Goal: Information Seeking & Learning: Learn about a topic

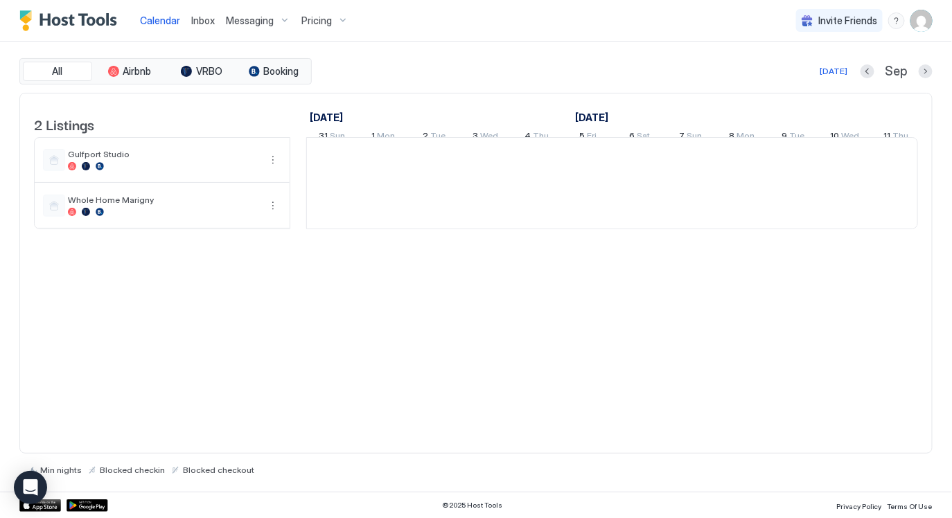
scroll to position [0, 769]
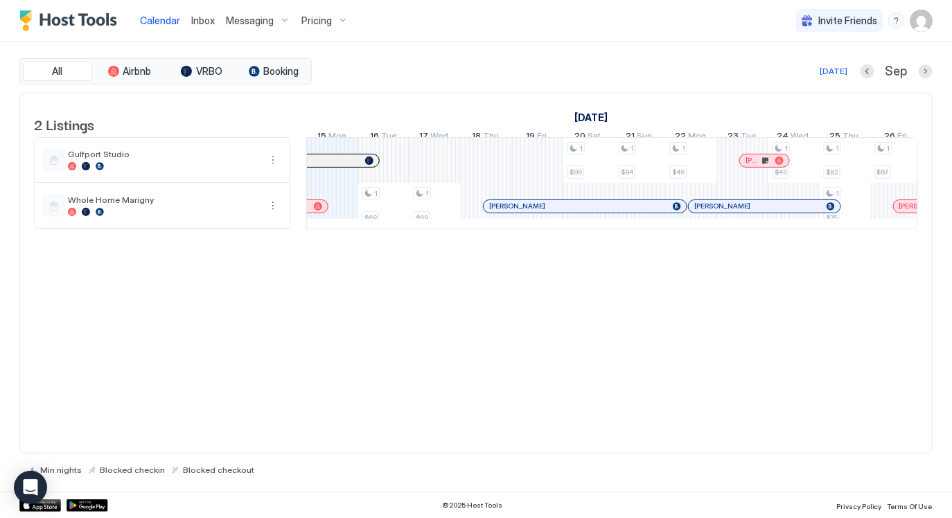
click at [308, 16] on span "Pricing" at bounding box center [316, 21] width 30 height 12
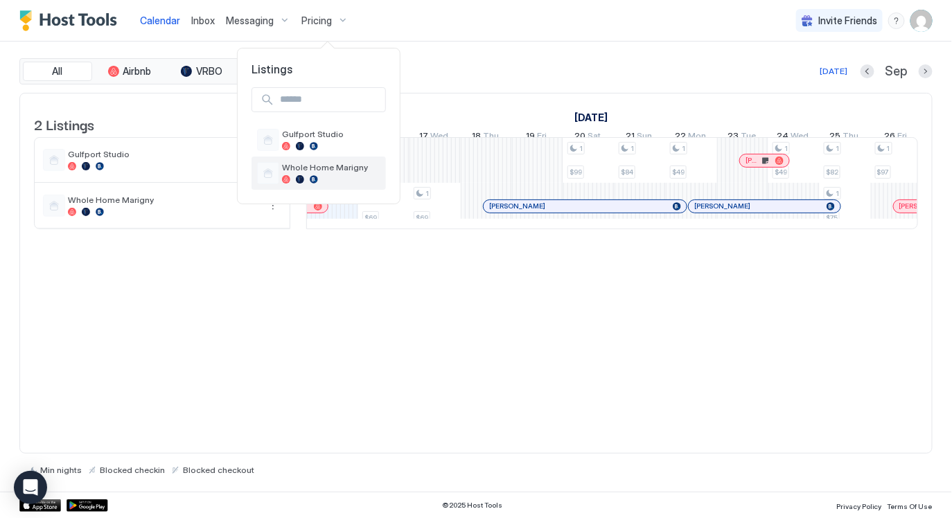
click at [319, 177] on div at bounding box center [331, 179] width 98 height 8
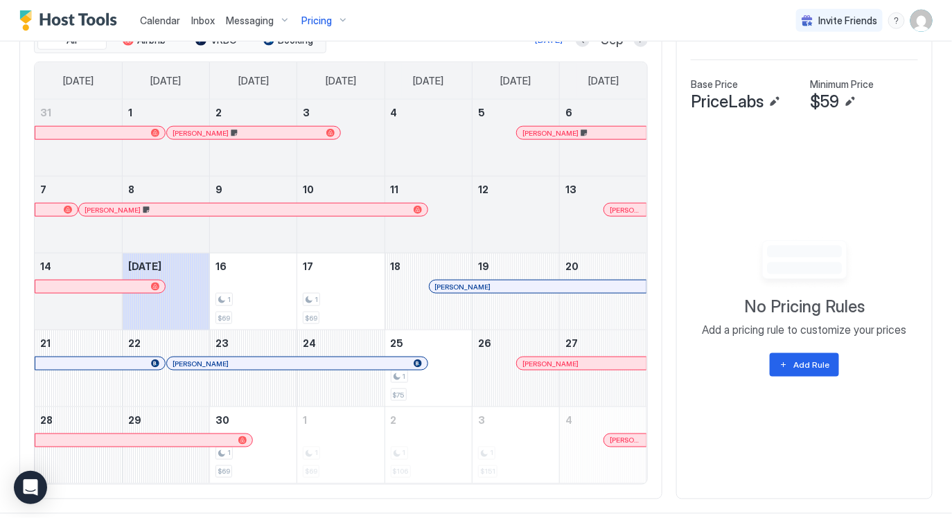
scroll to position [425, 0]
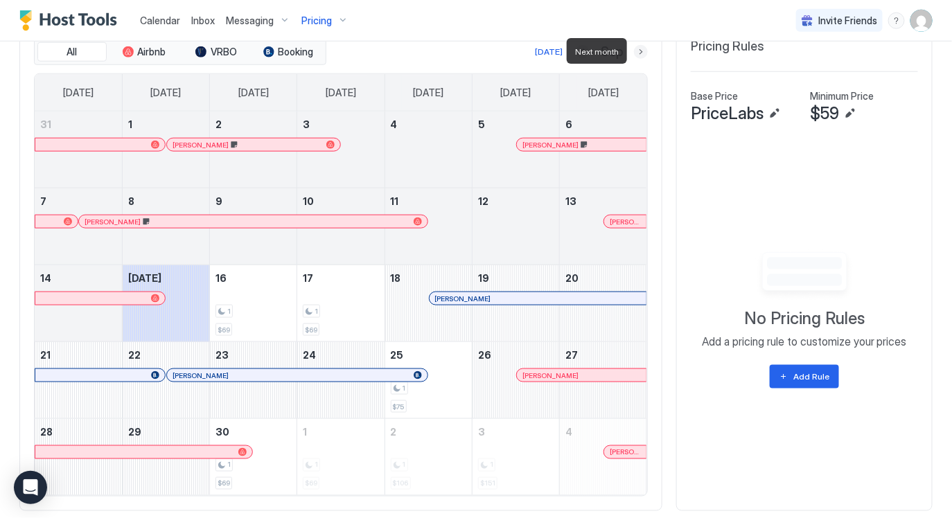
click at [640, 51] on button "Next month" at bounding box center [641, 52] width 14 height 14
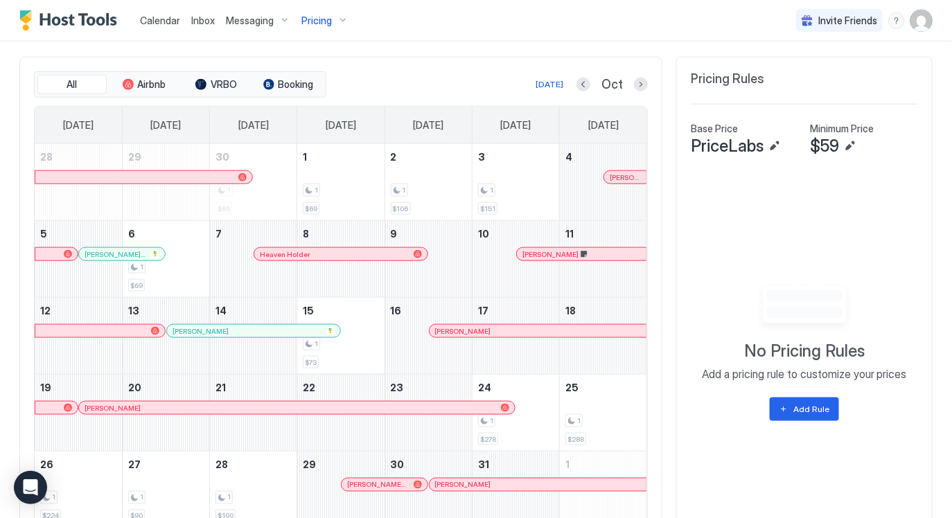
scroll to position [402, 0]
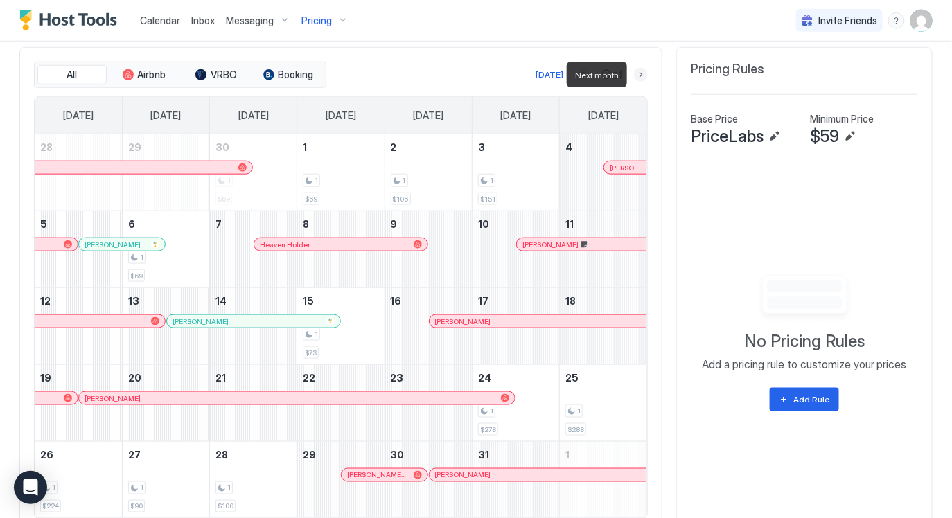
click at [639, 76] on button "Next month" at bounding box center [641, 75] width 14 height 14
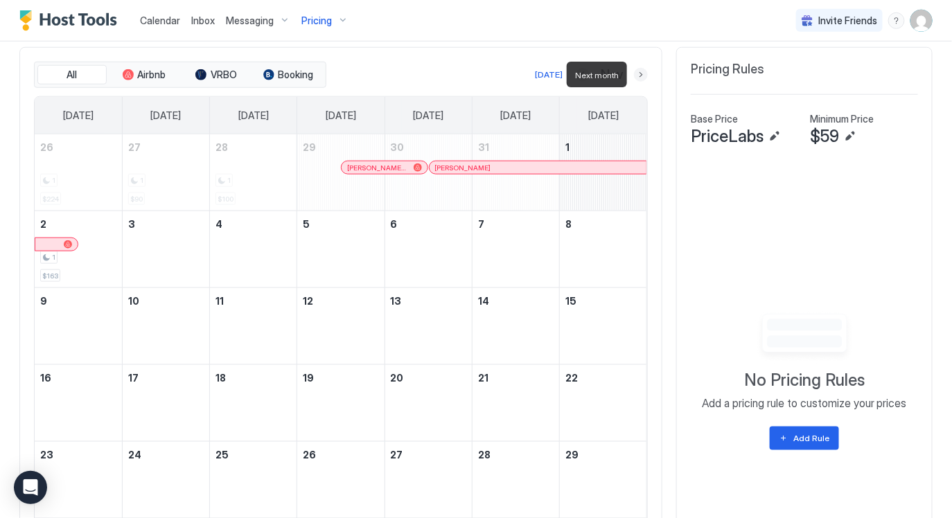
click at [639, 76] on button "Next month" at bounding box center [641, 75] width 14 height 14
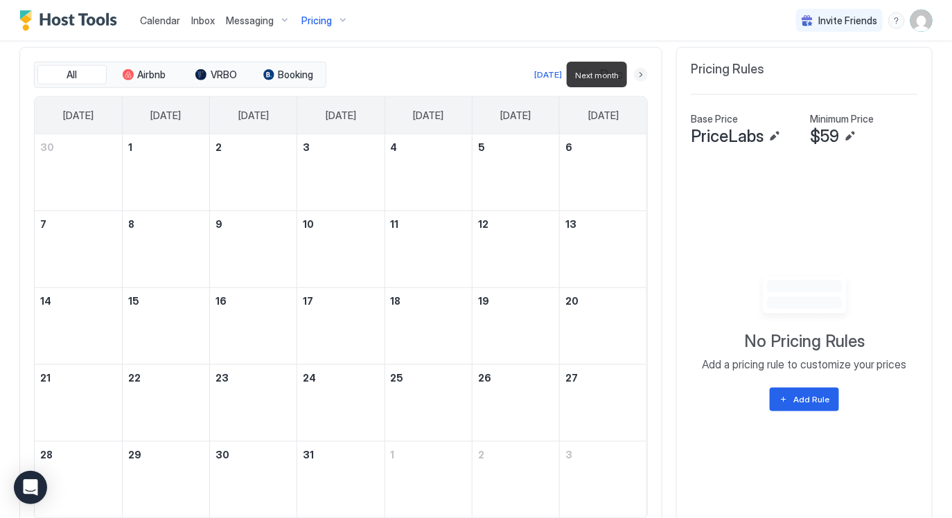
click at [639, 76] on button "Next month" at bounding box center [641, 75] width 14 height 14
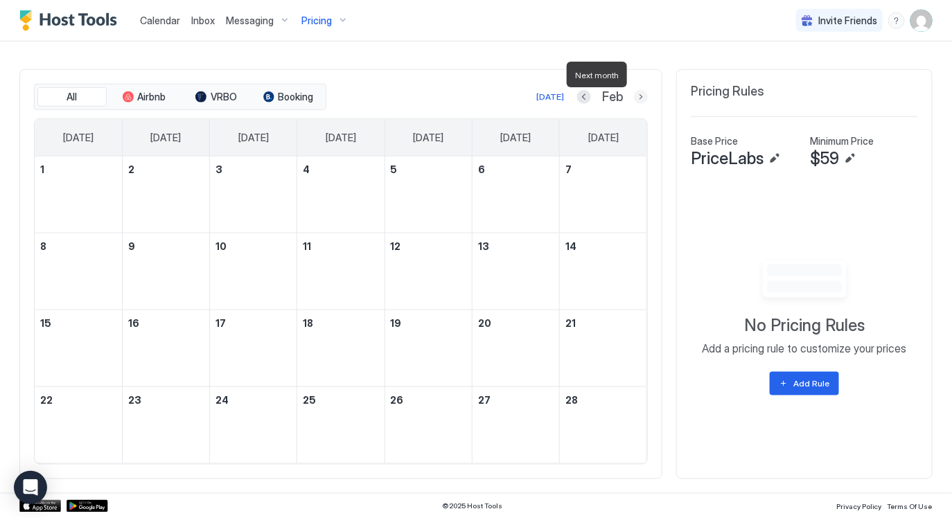
scroll to position [378, 0]
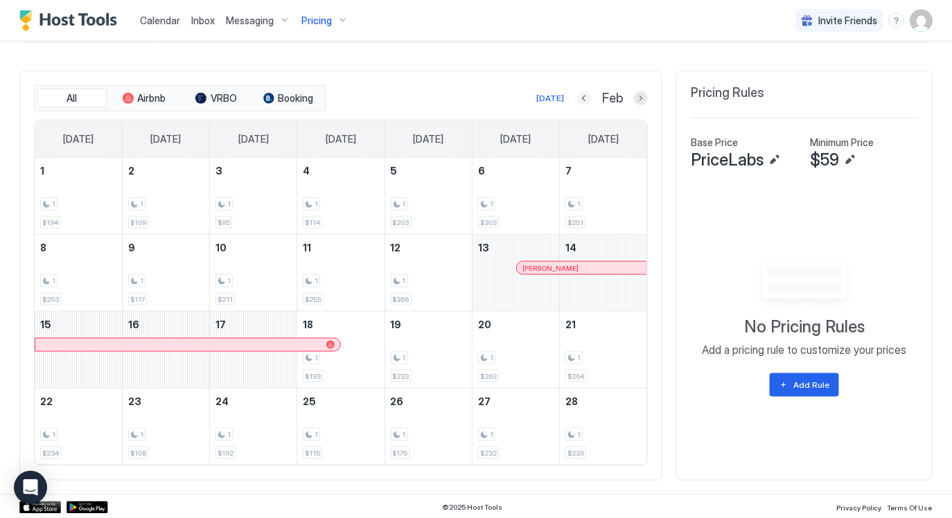
click at [587, 97] on button "Previous month" at bounding box center [584, 98] width 14 height 14
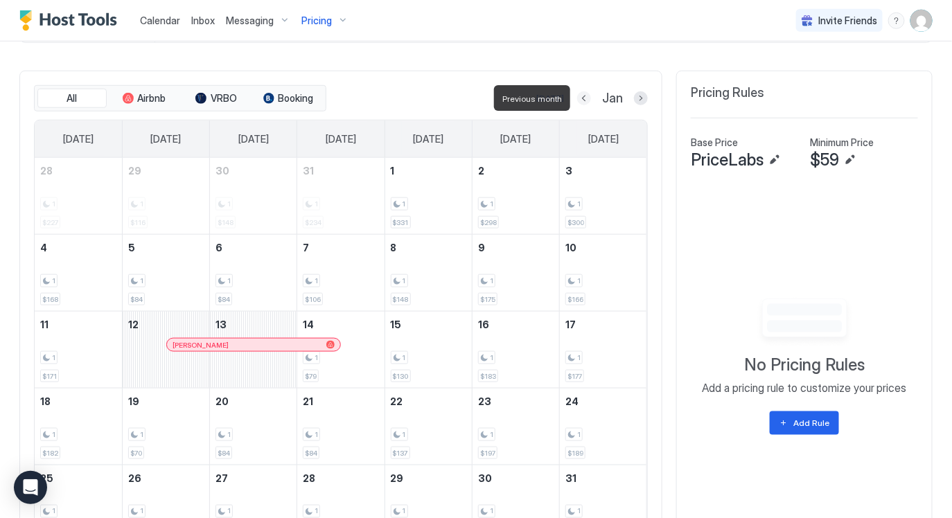
click at [587, 97] on button "Previous month" at bounding box center [584, 98] width 14 height 14
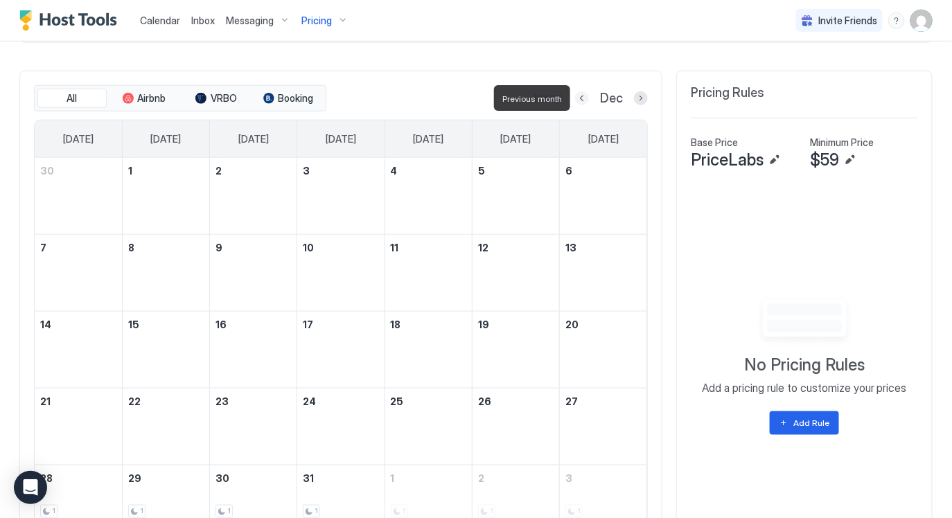
click at [587, 97] on button "Previous month" at bounding box center [582, 98] width 14 height 14
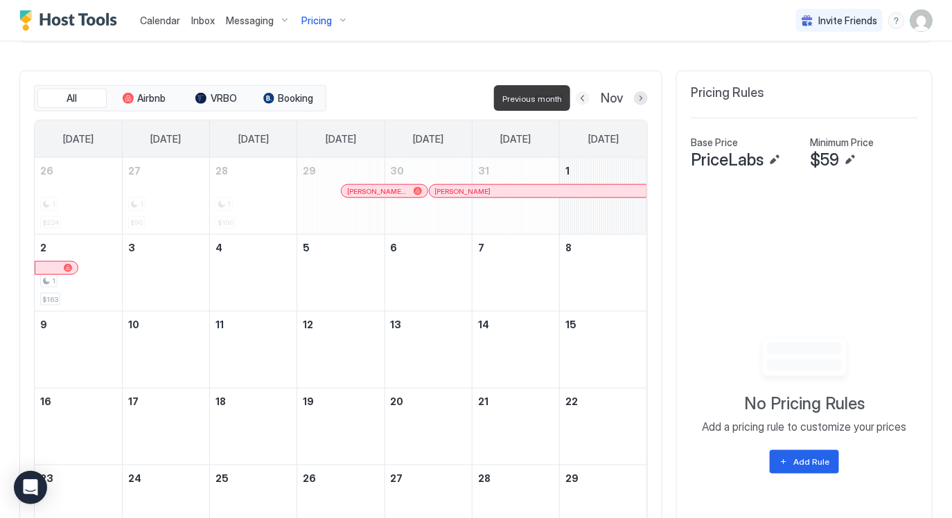
click at [587, 97] on button "Previous month" at bounding box center [583, 98] width 14 height 14
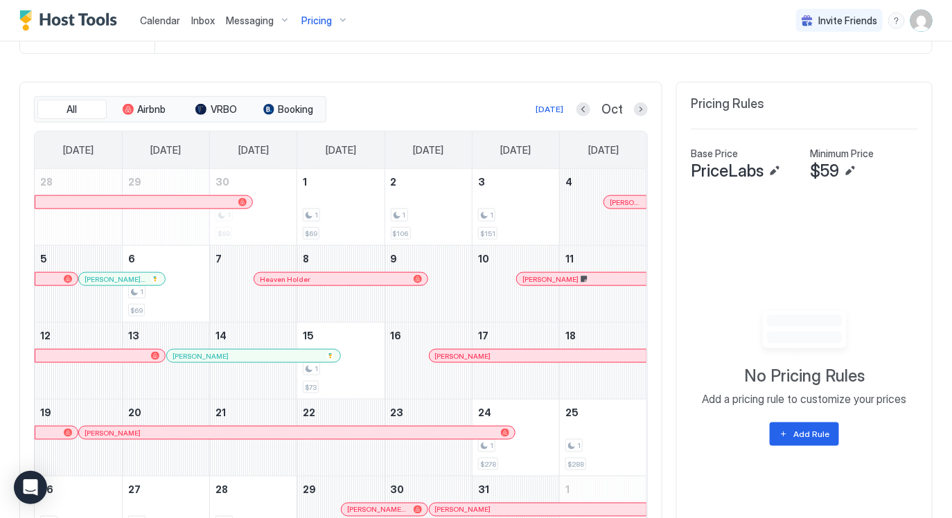
scroll to position [366, 0]
click at [581, 107] on button "Previous month" at bounding box center [583, 110] width 14 height 14
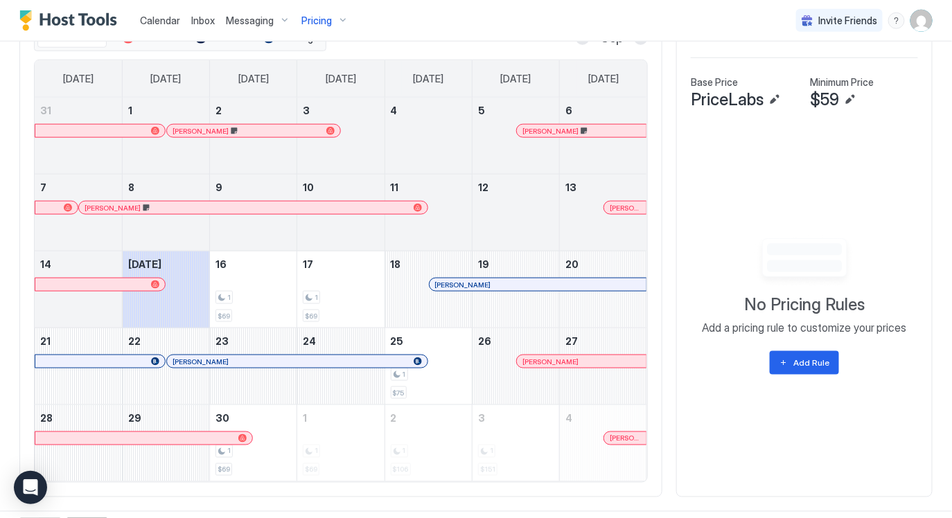
scroll to position [455, 0]
